Goal: Task Accomplishment & Management: Manage account settings

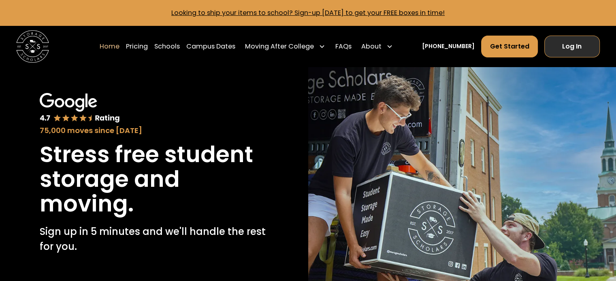
click at [573, 43] on link "Log In" at bounding box center [571, 47] width 55 height 22
click at [590, 42] on link "Log In" at bounding box center [571, 47] width 55 height 22
click at [590, 53] on link "Log In" at bounding box center [571, 47] width 55 height 22
